Goal: Find specific page/section

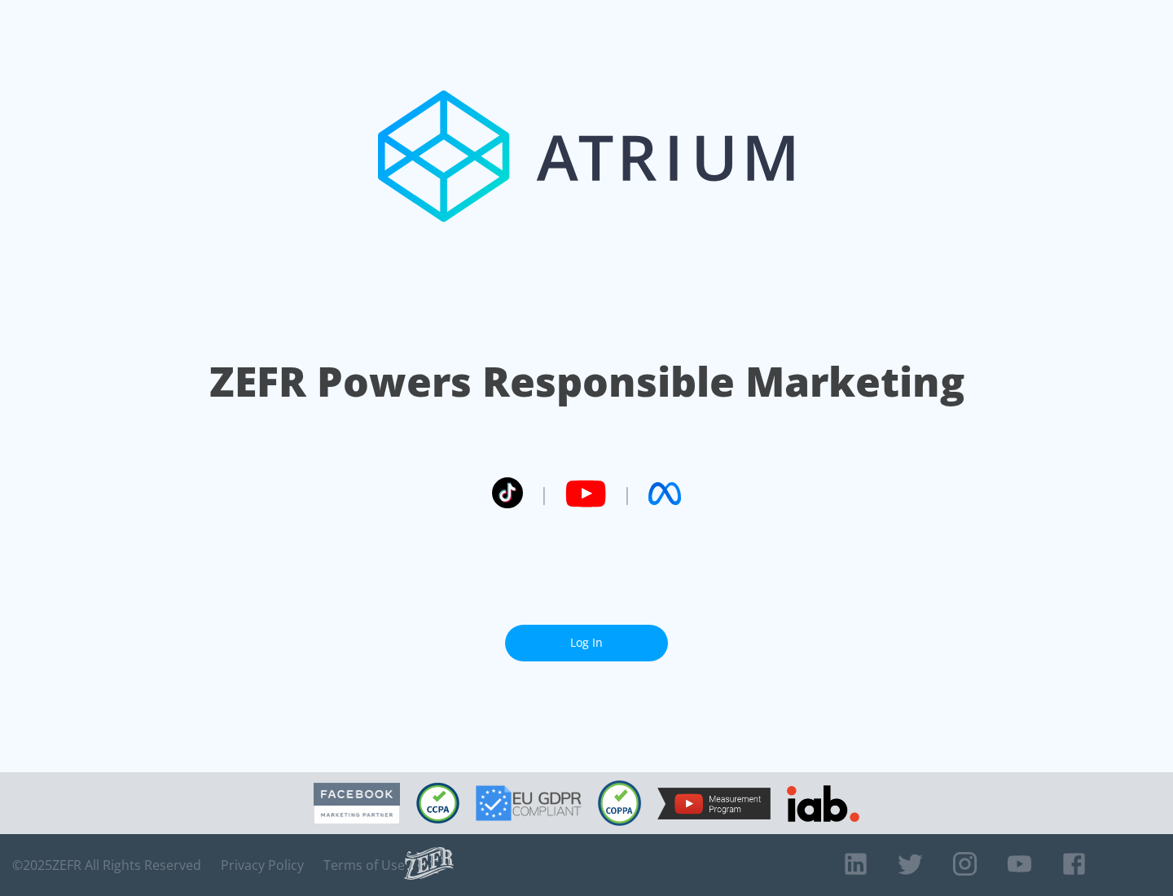
click at [587, 643] on link "Log In" at bounding box center [586, 643] width 163 height 37
